Goal: Check status: Check status

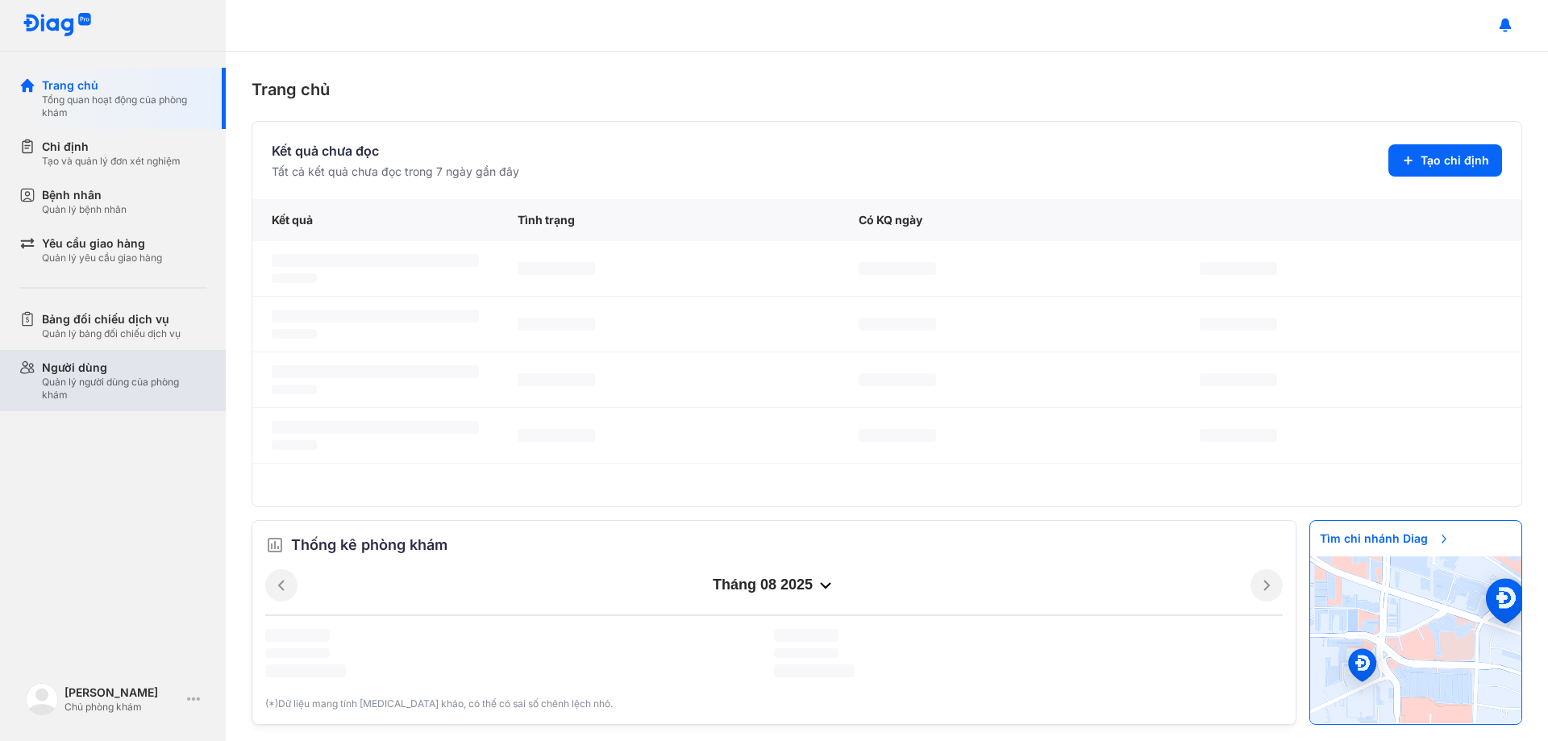
click at [60, 356] on div "Người dùng Quản lý người dùng của phòng khám" at bounding box center [122, 380] width 206 height 61
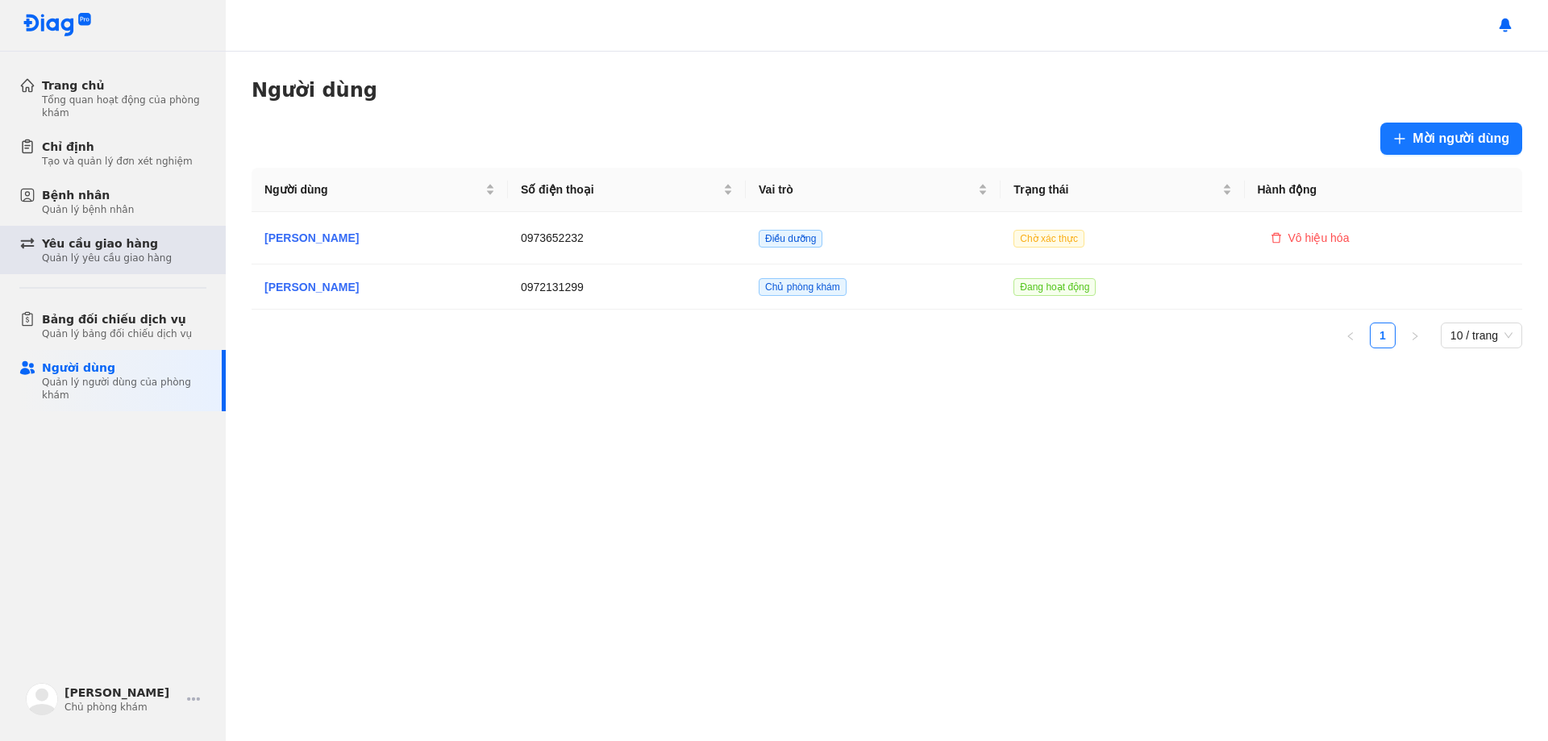
click at [60, 256] on div "Quản lý yêu cầu giao hàng" at bounding box center [107, 258] width 130 height 13
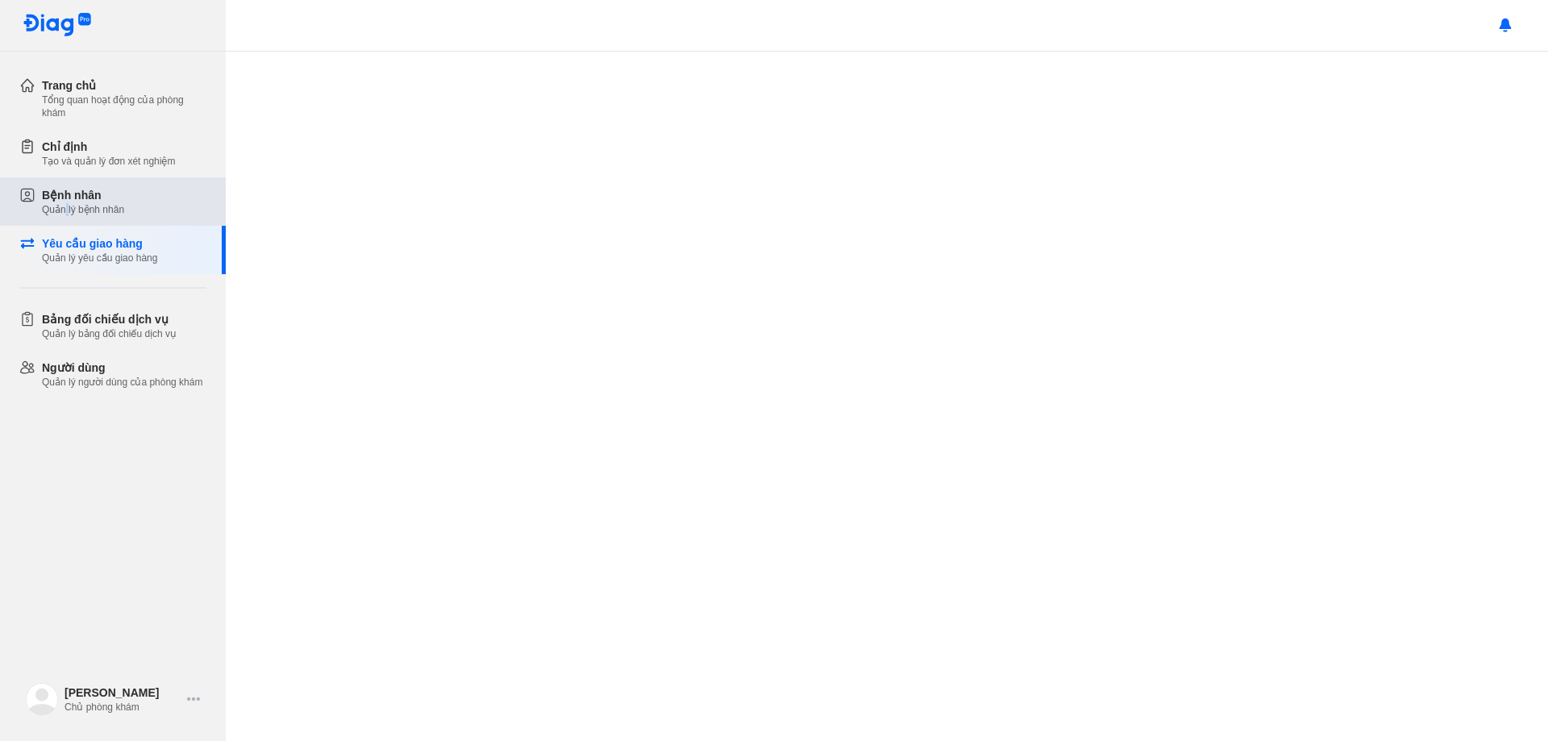
click at [68, 205] on div "Quản lý bệnh nhân" at bounding box center [83, 209] width 82 height 13
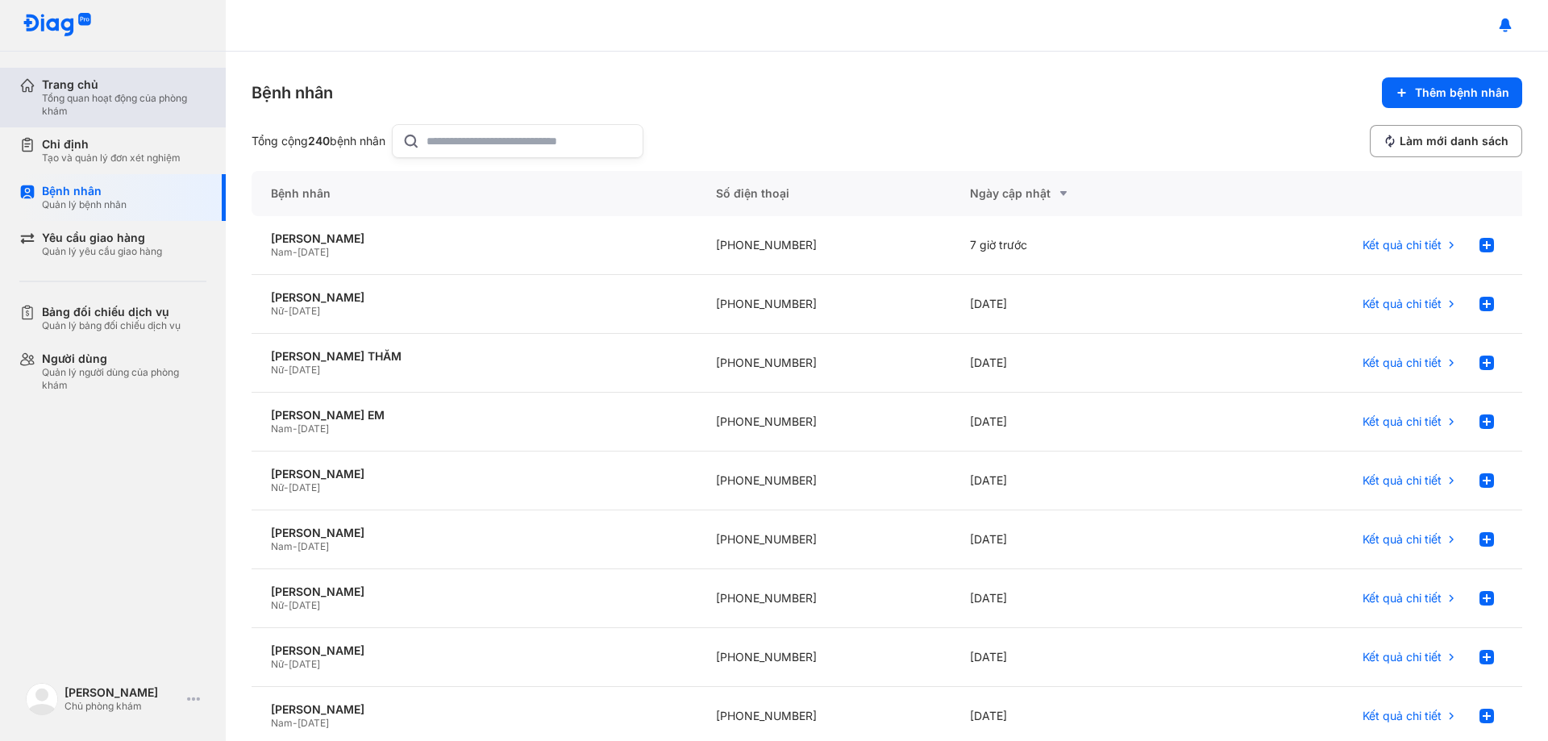
click at [83, 101] on div "Tổng quan hoạt động của phòng khám" at bounding box center [124, 105] width 164 height 26
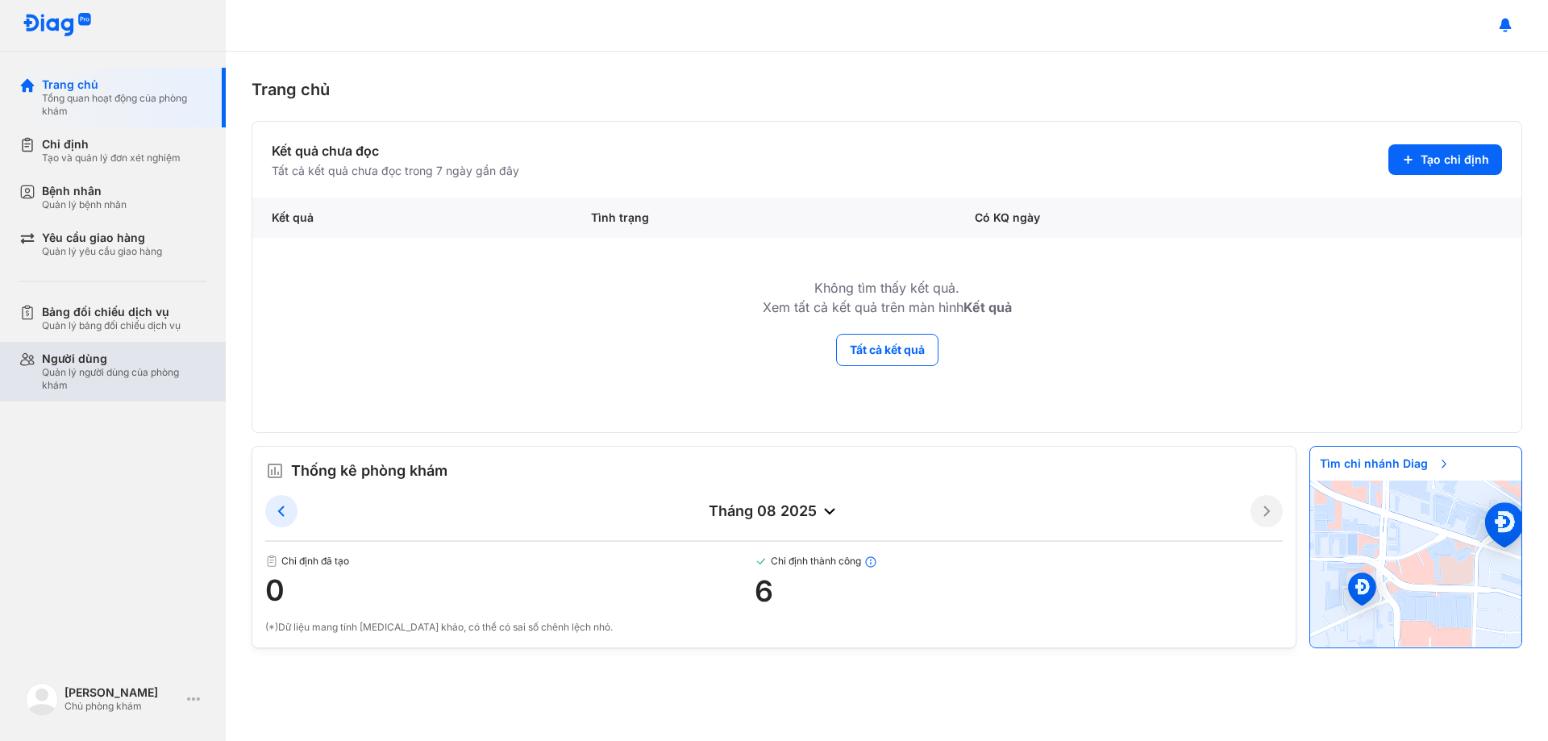
click at [62, 380] on div "Quản lý người dùng của phòng khám" at bounding box center [124, 379] width 164 height 26
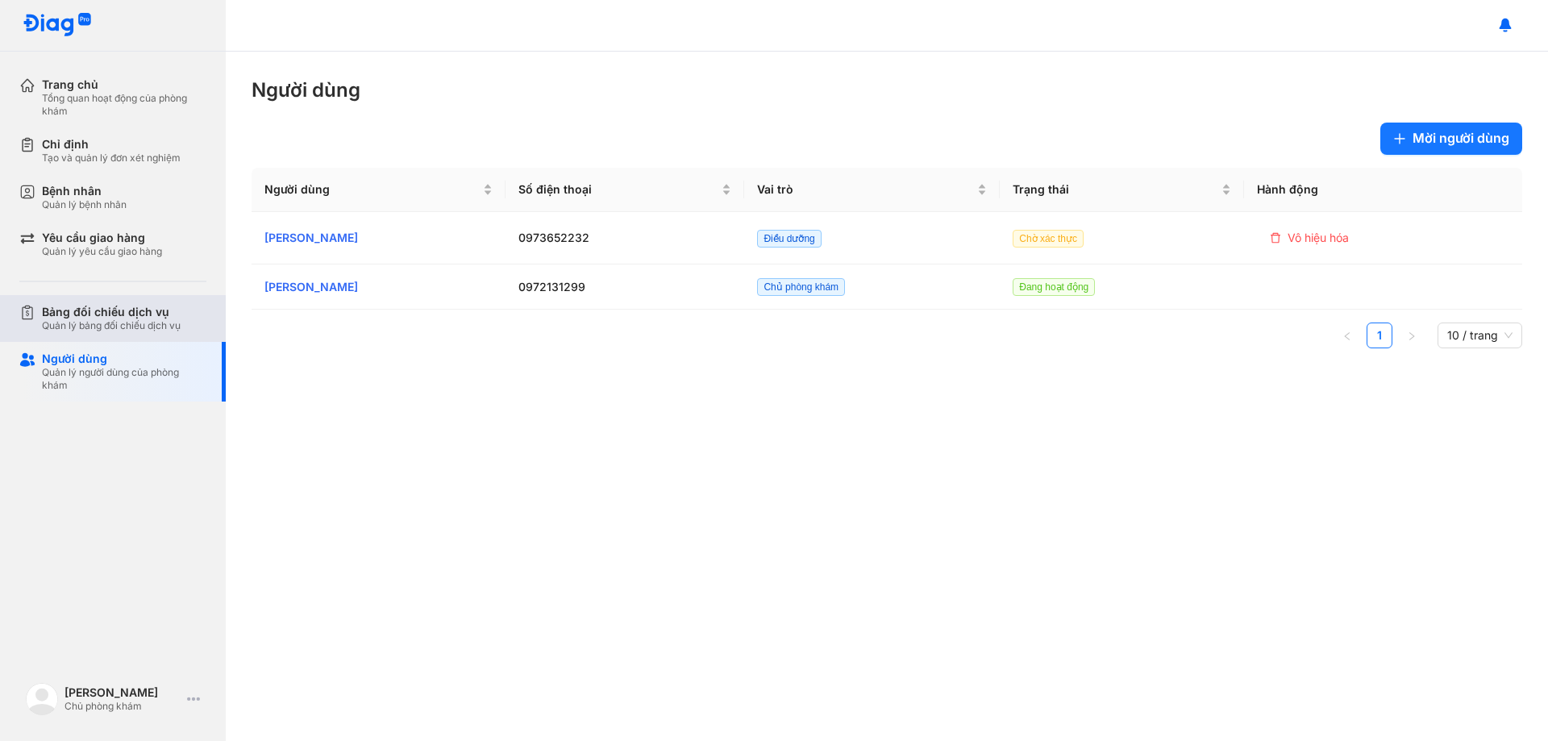
click at [81, 318] on div "Bảng đối chiếu dịch vụ" at bounding box center [111, 312] width 139 height 15
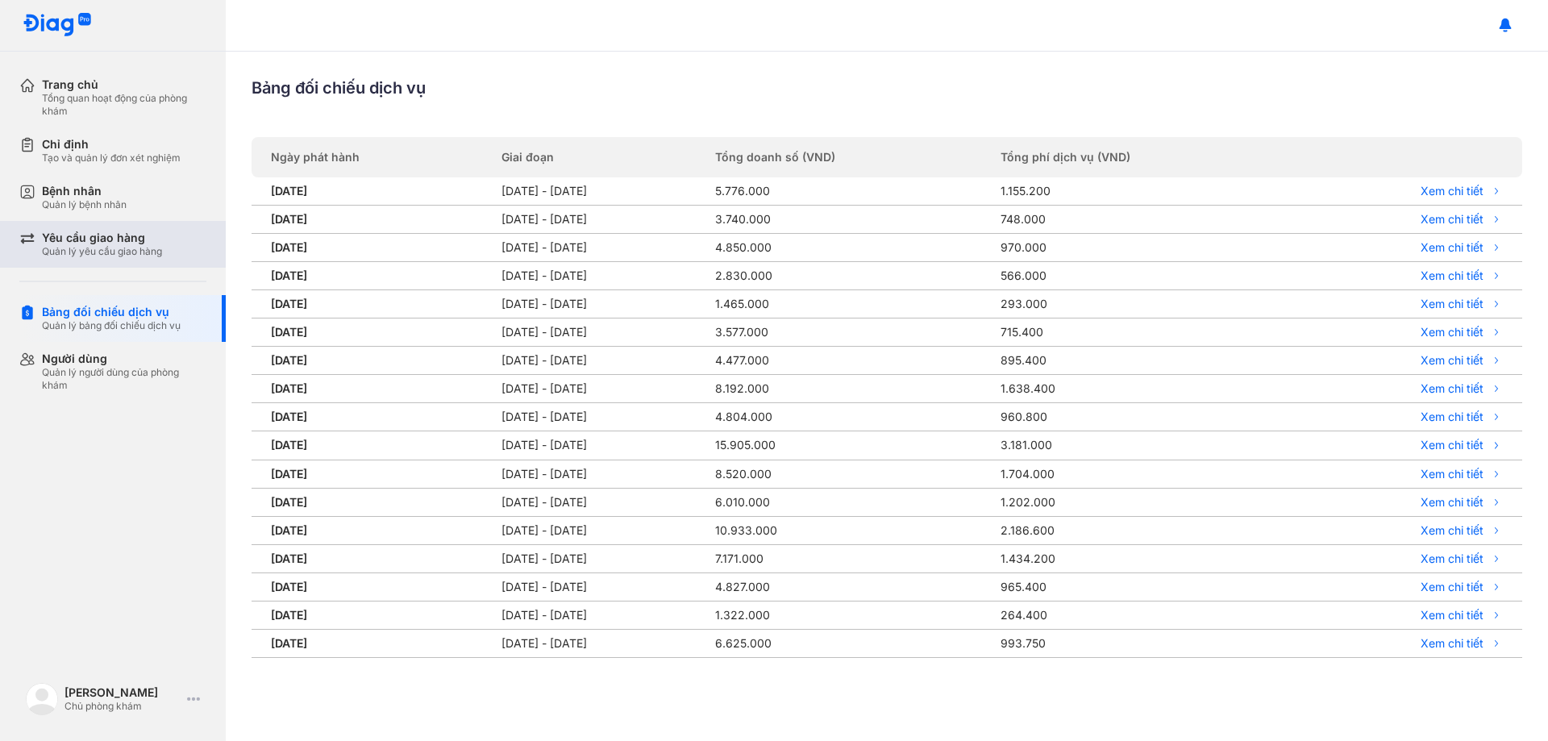
click at [82, 251] on div "Quản lý yêu cầu giao hàng" at bounding box center [102, 251] width 120 height 13
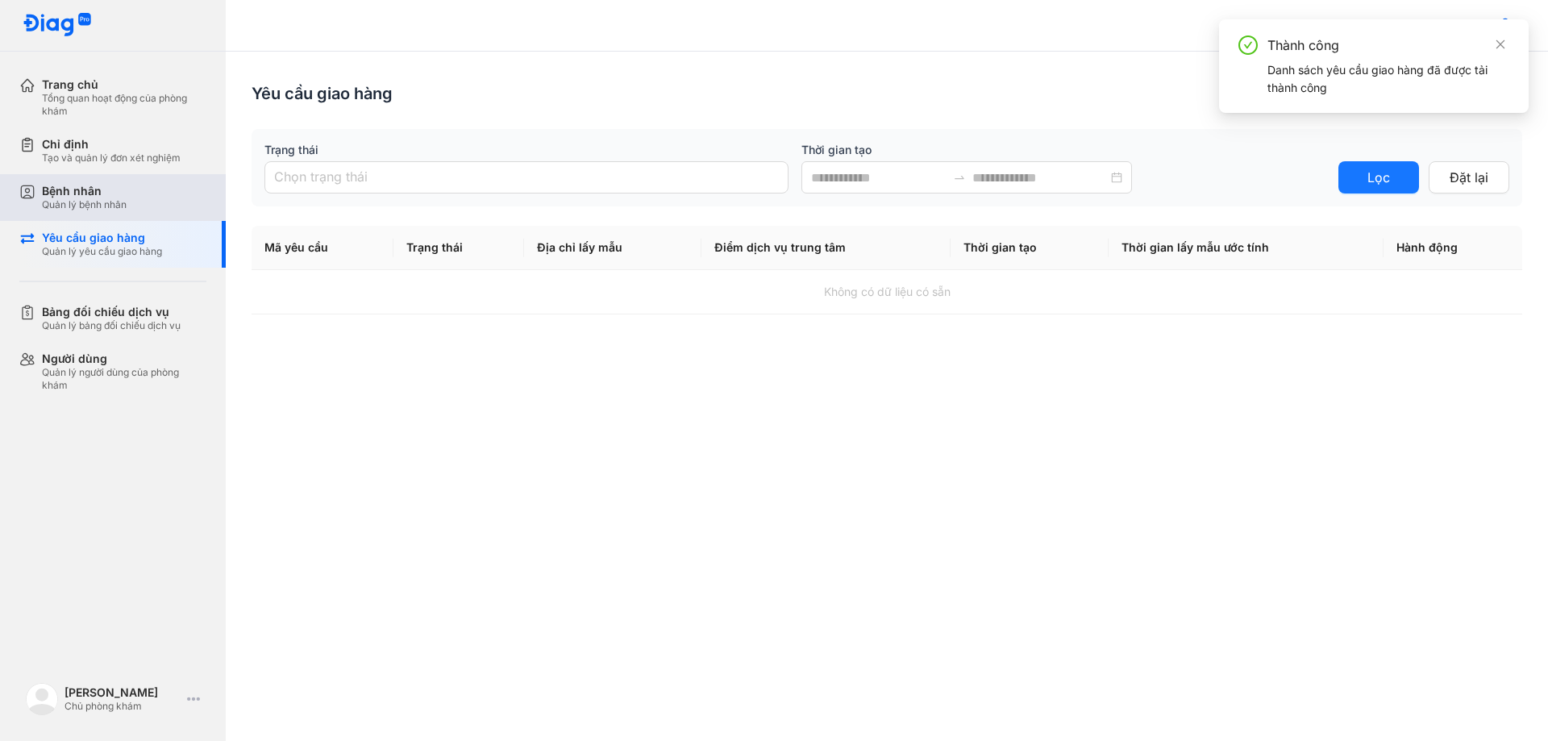
click at [113, 192] on div "Bệnh nhân" at bounding box center [84, 191] width 85 height 15
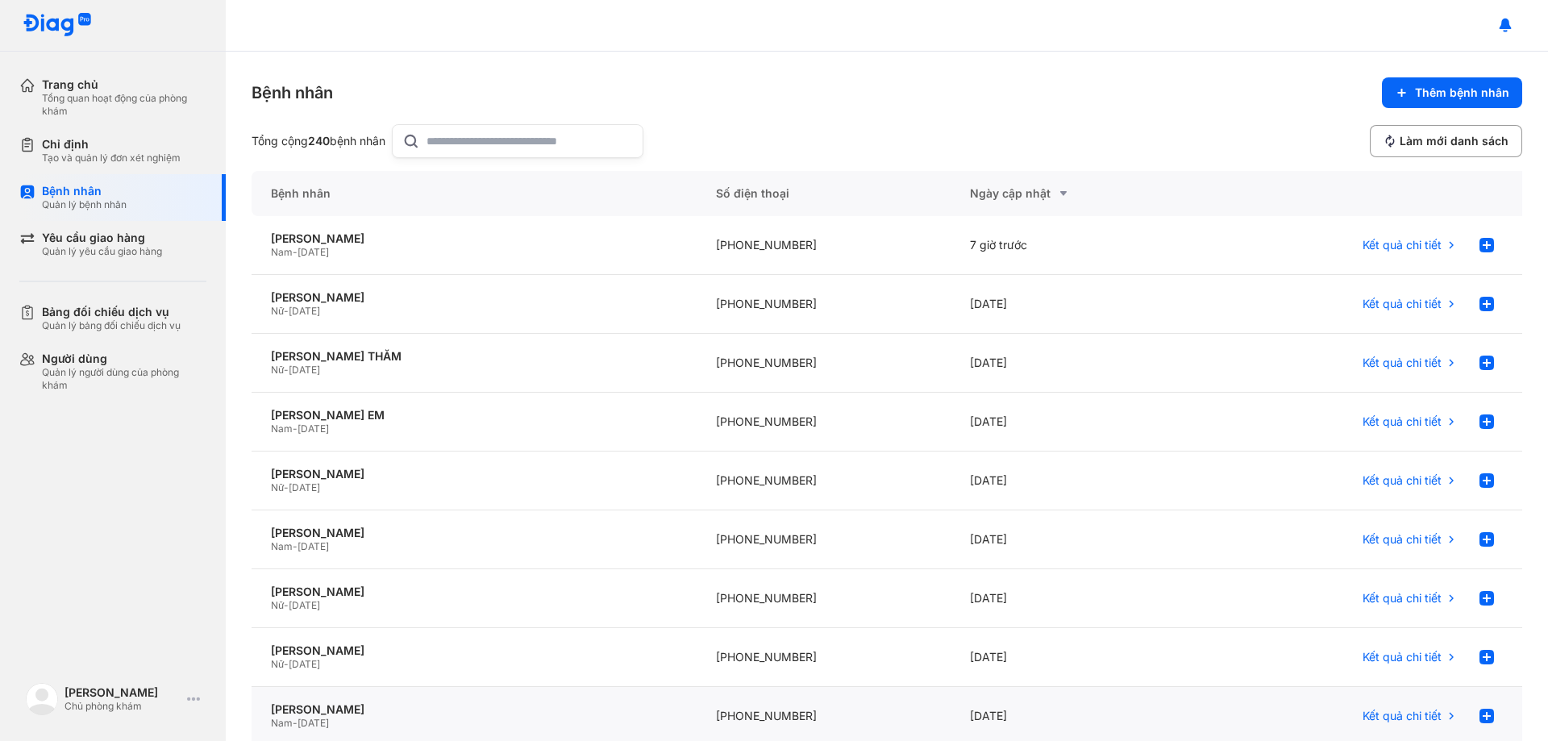
scroll to position [180, 0]
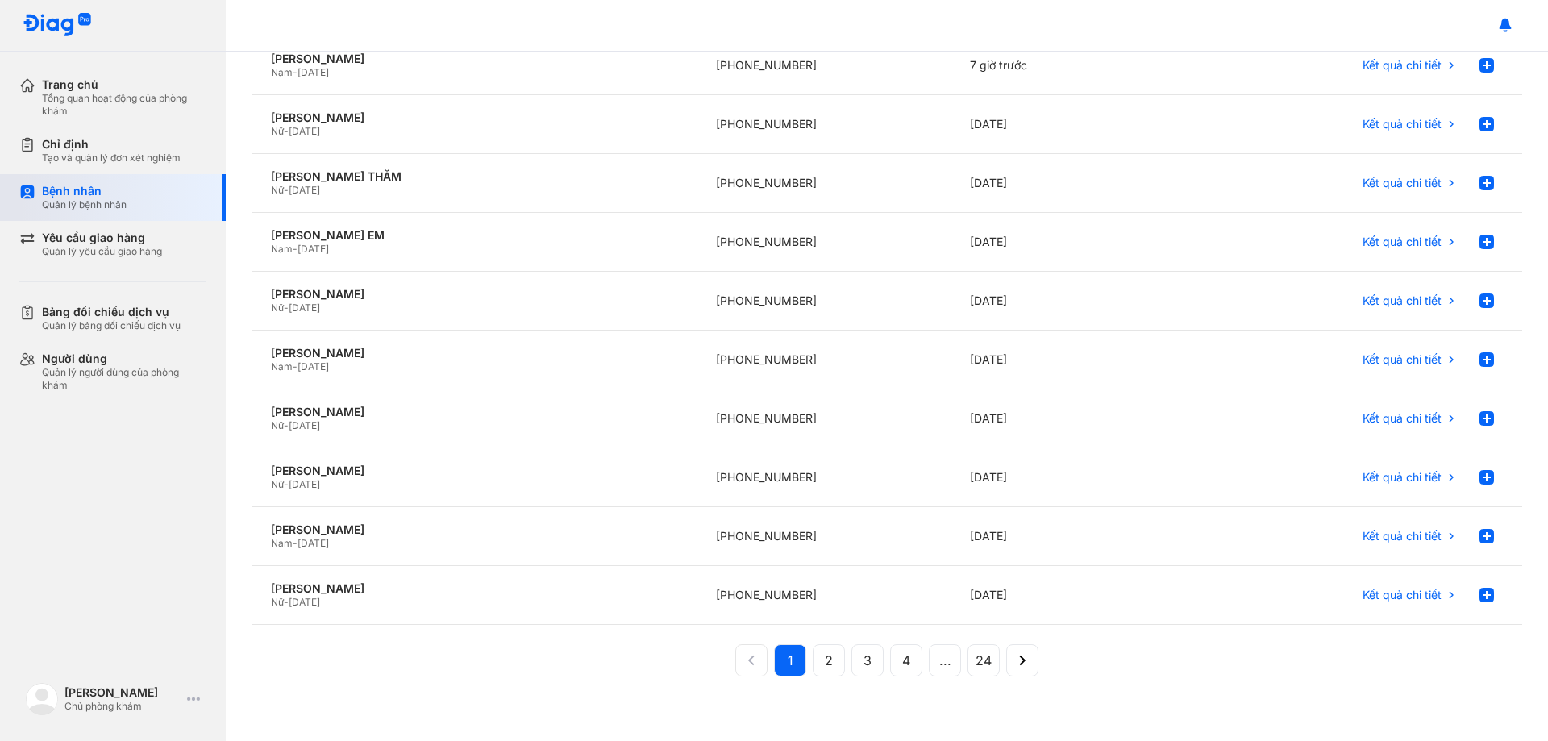
click at [60, 204] on div "Quản lý bệnh nhân" at bounding box center [84, 204] width 85 height 13
click at [79, 131] on div "Chỉ định Tạo và quản lý đơn xét nghiệm" at bounding box center [122, 150] width 206 height 47
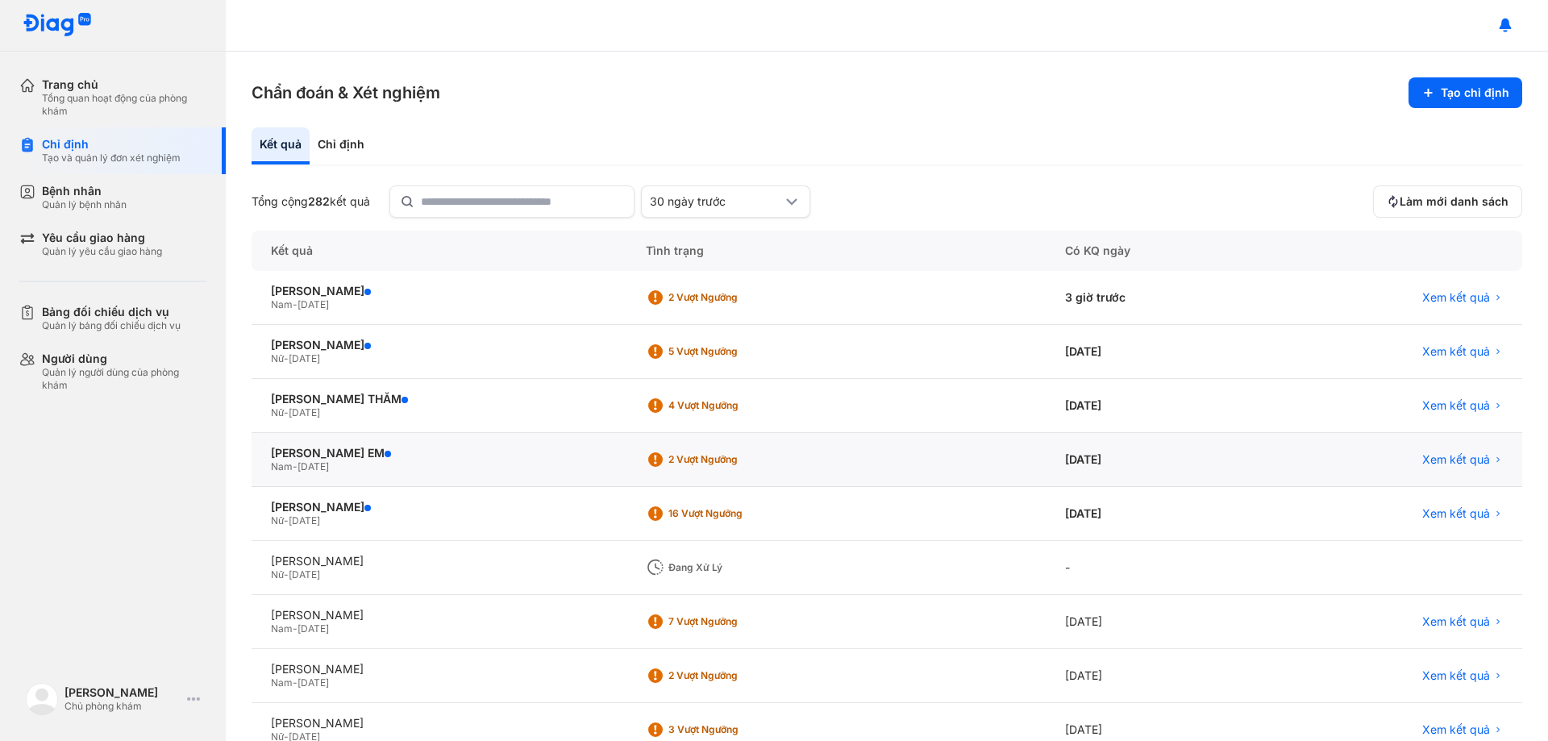
scroll to position [154, 0]
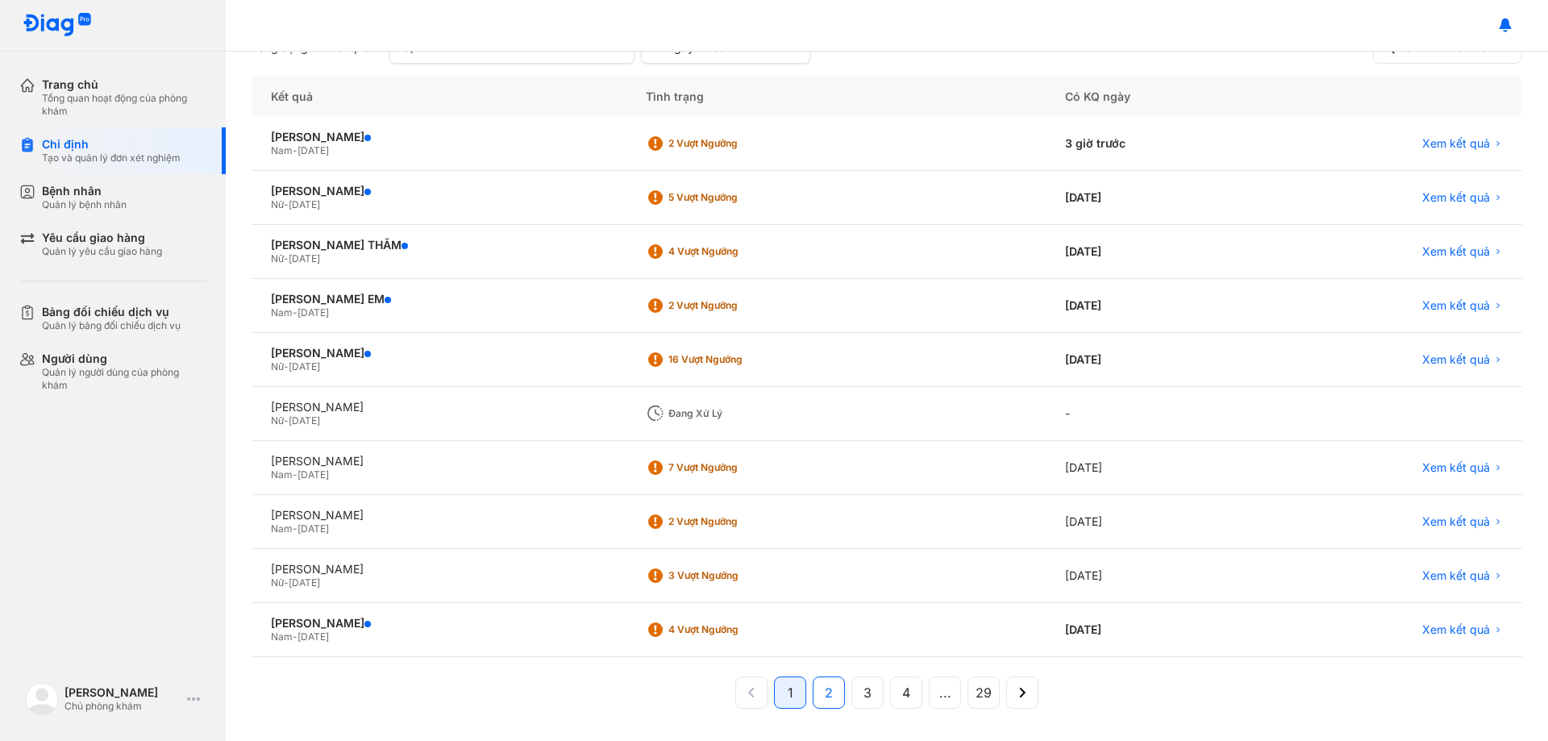
click at [829, 694] on span "2" at bounding box center [829, 692] width 8 height 19
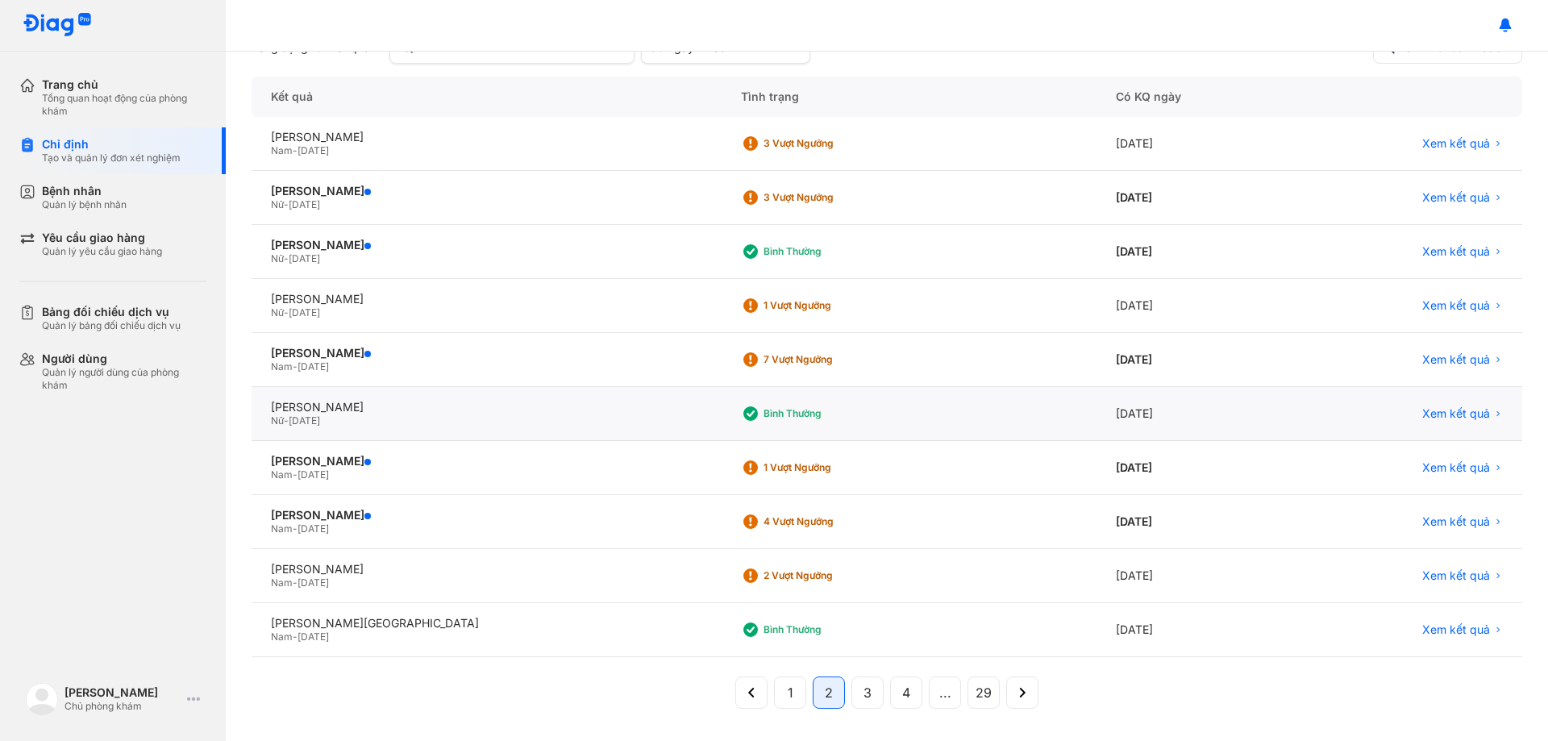
click at [788, 411] on div "Bình thường" at bounding box center [827, 413] width 129 height 13
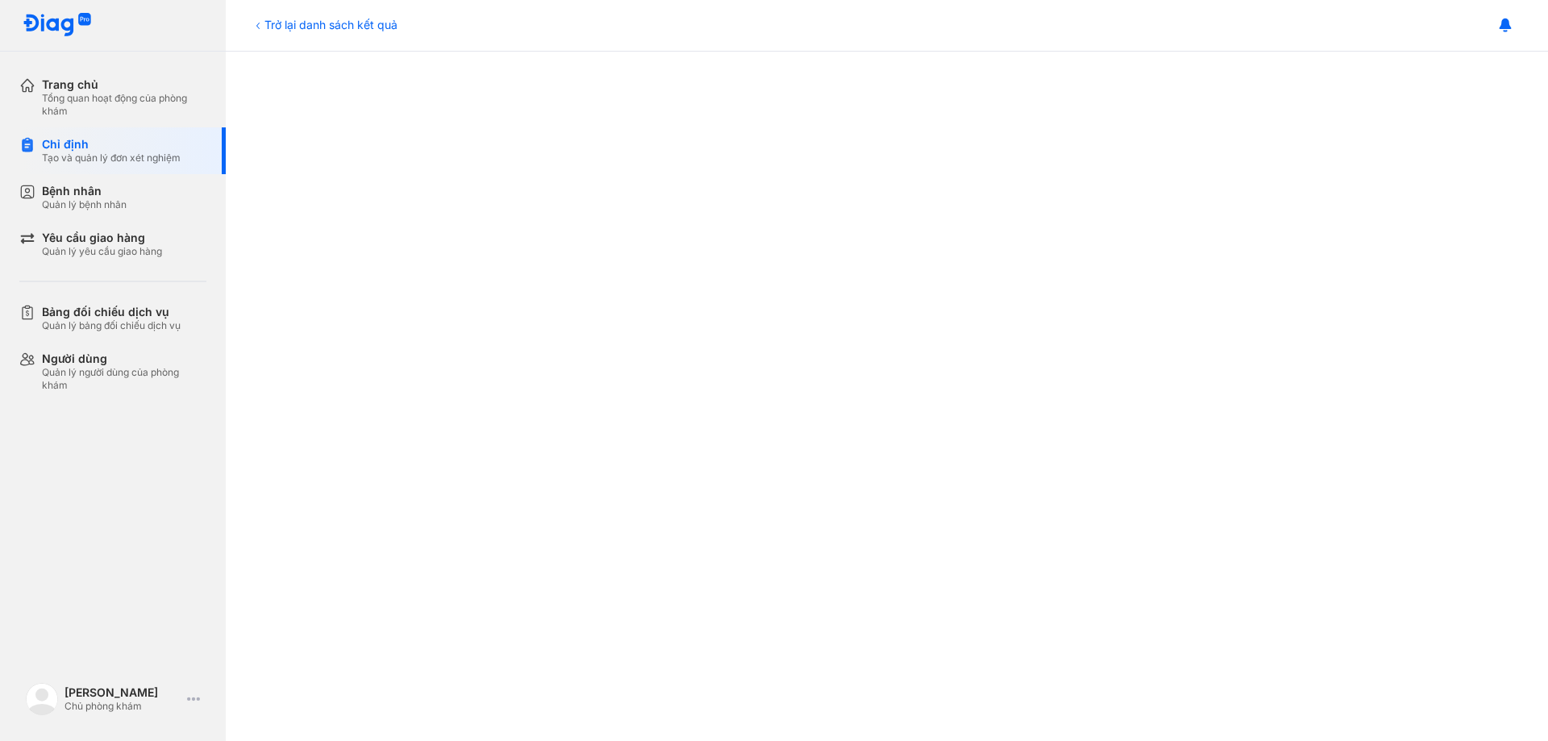
scroll to position [818, 0]
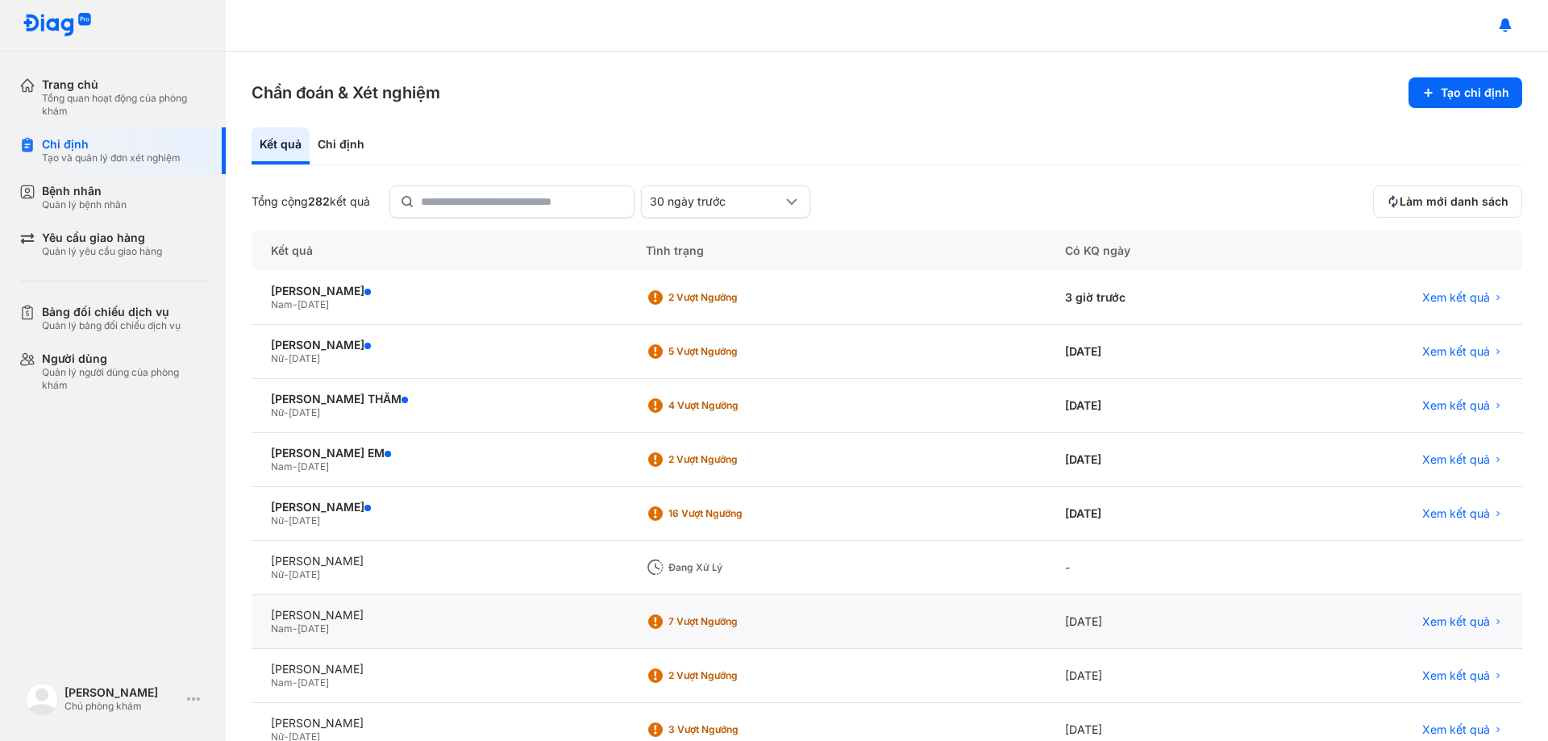
scroll to position [154, 0]
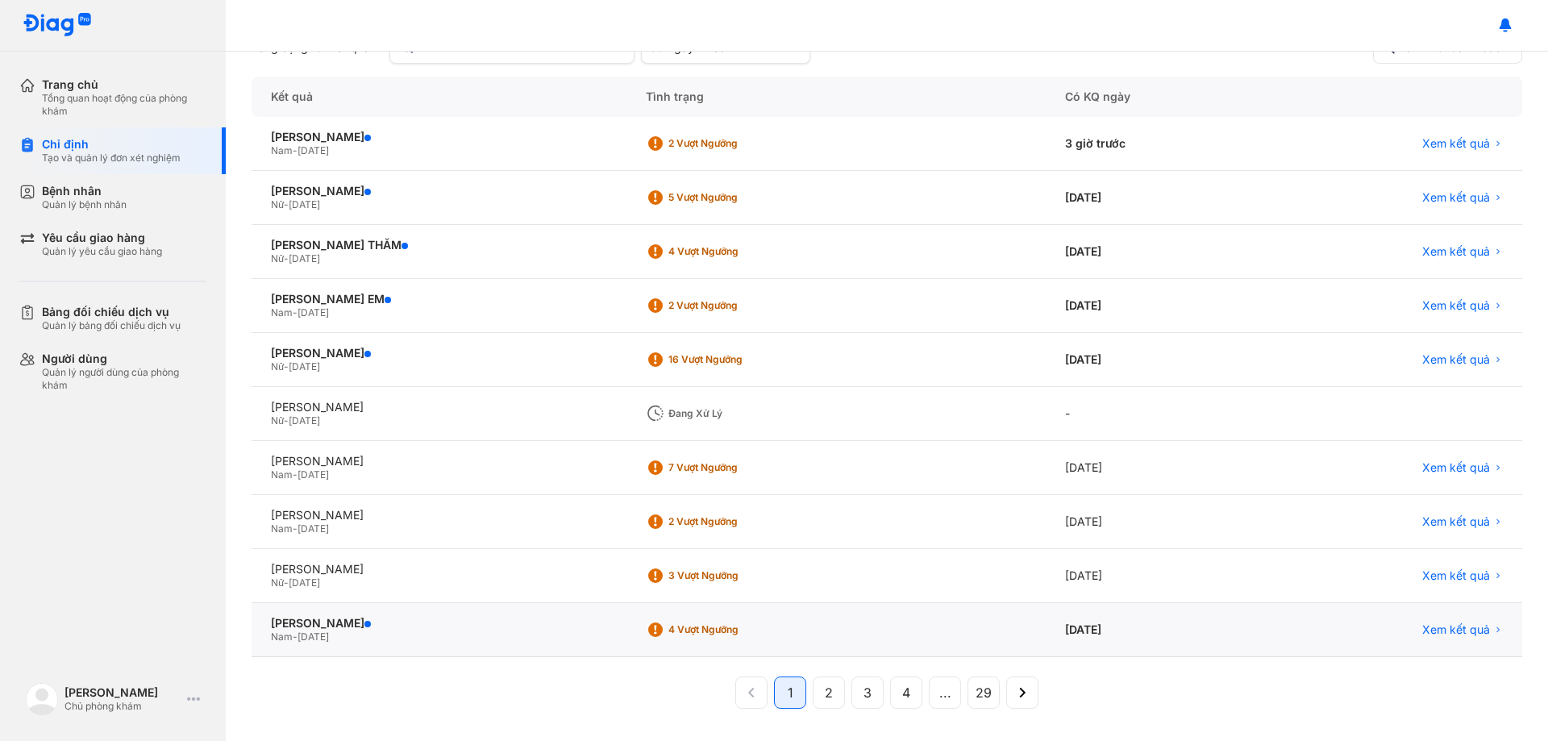
click at [684, 630] on div "4 Vượt ngưỡng" at bounding box center [732, 629] width 129 height 13
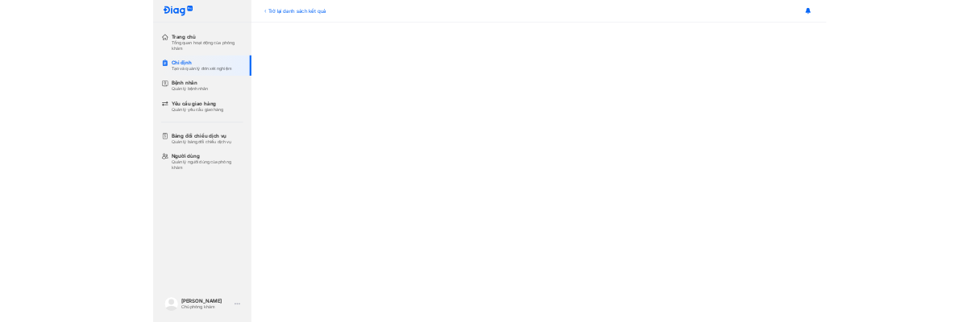
scroll to position [818, 0]
